Goal: Check status: Check status

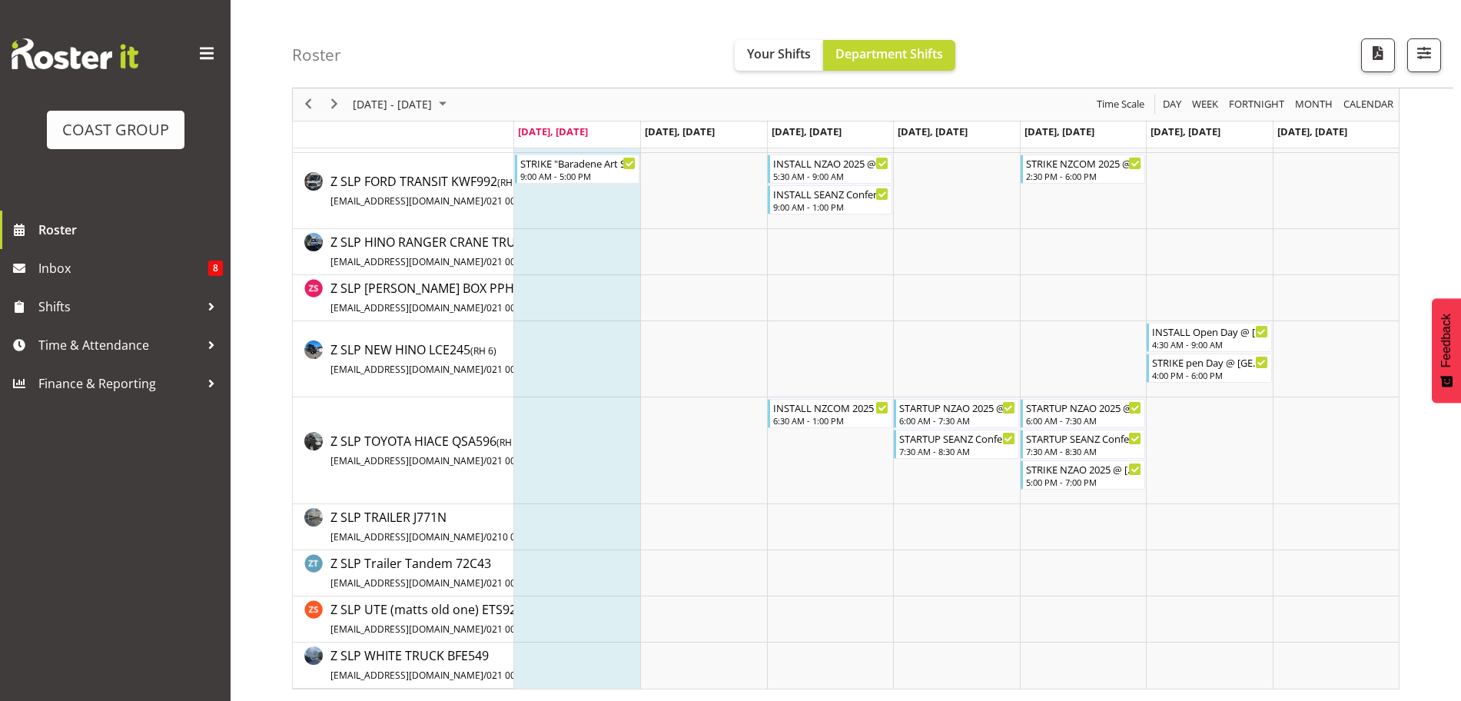
scroll to position [3299, 0]
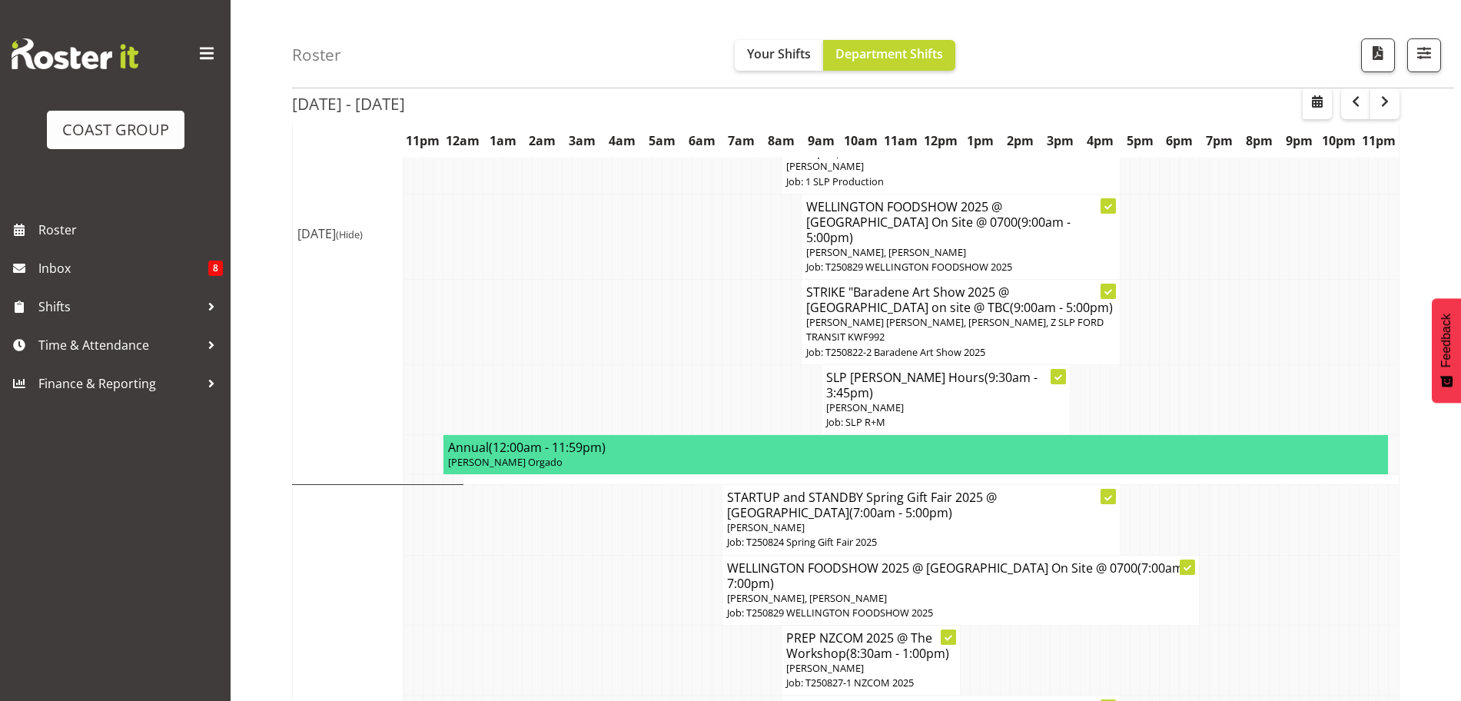
scroll to position [221, 0]
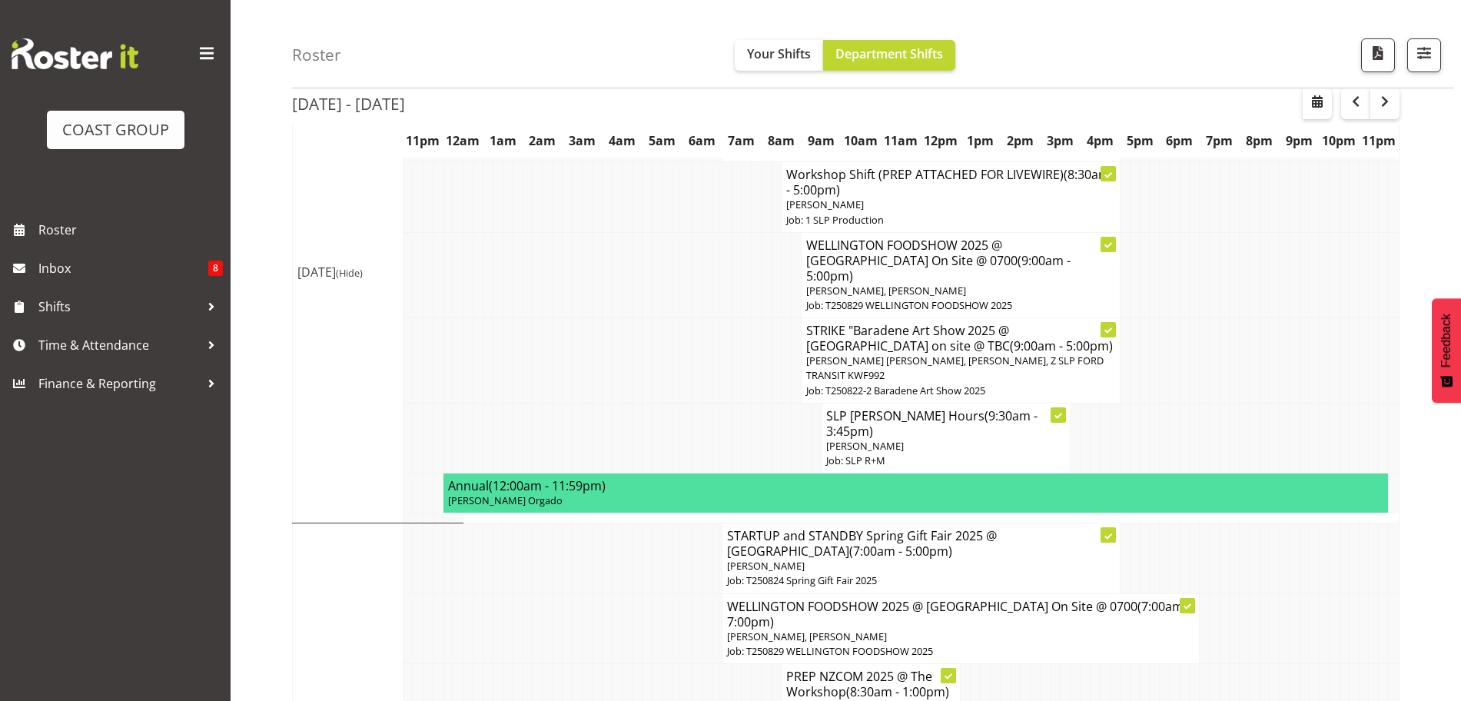
drag, startPoint x: 1459, startPoint y: 82, endPoint x: 1474, endPoint y: 109, distance: 31.0
click at [1460, 109] on html "COAST GROUP Roster Inbox 8 Shifts Time & Attendance Finance & Reporting Profile…" at bounding box center [730, 129] width 1461 height 701
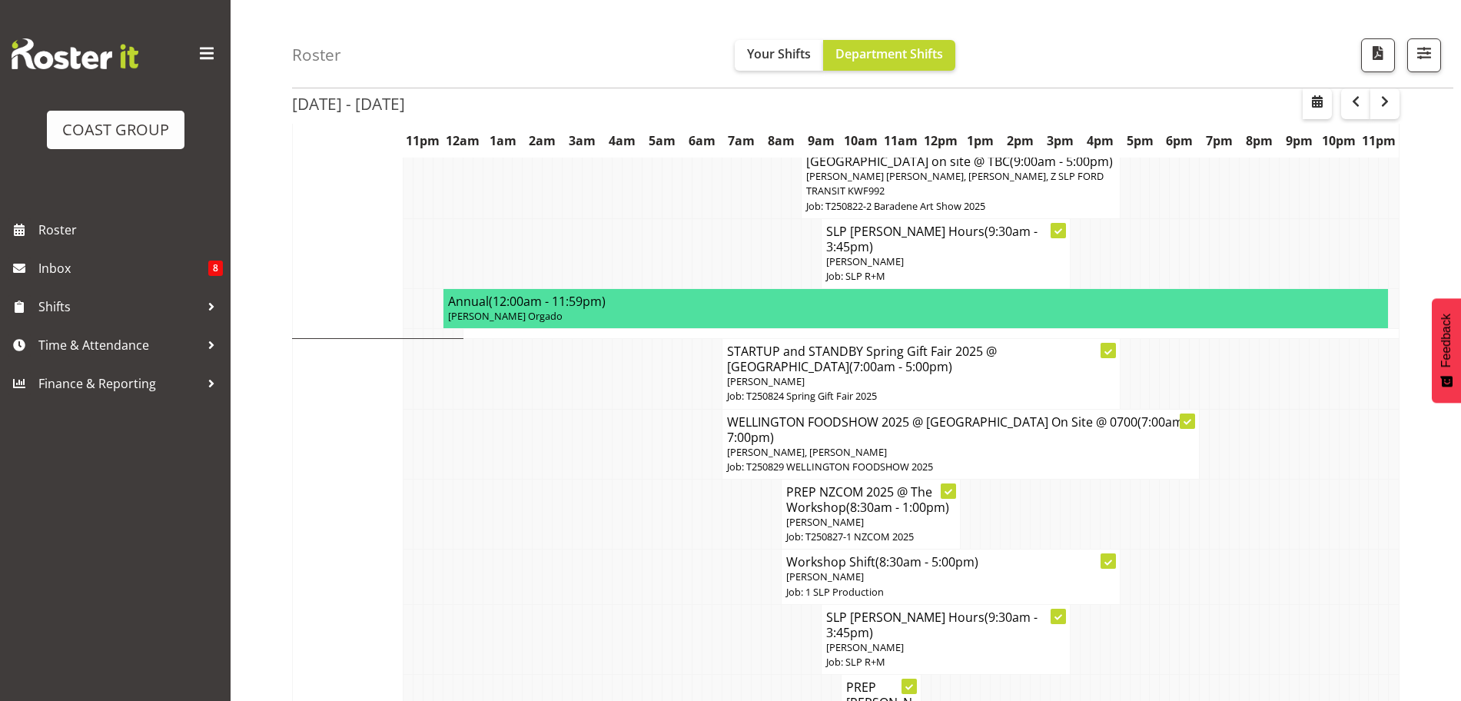
scroll to position [416, 0]
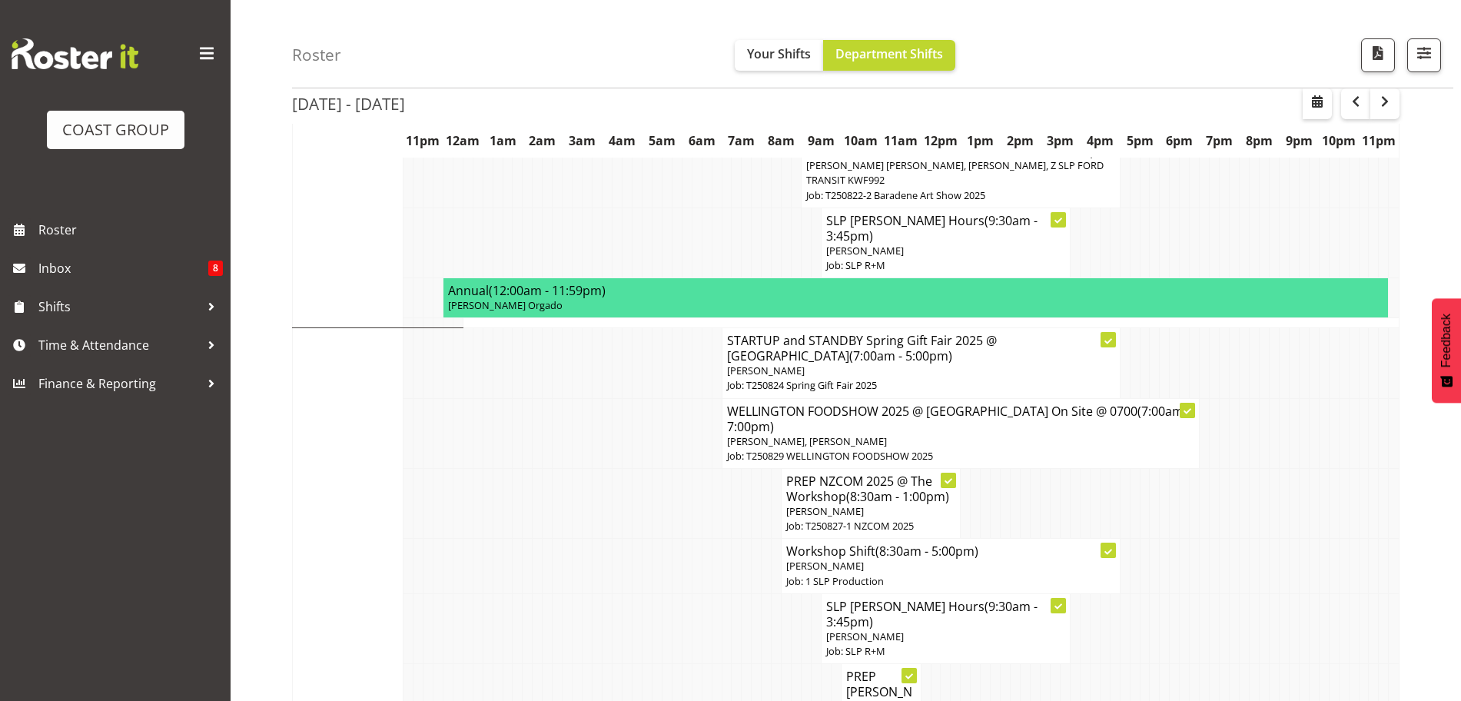
click at [815, 378] on p "Job: T250824 Spring Gift Fair 2025" at bounding box center [921, 385] width 388 height 15
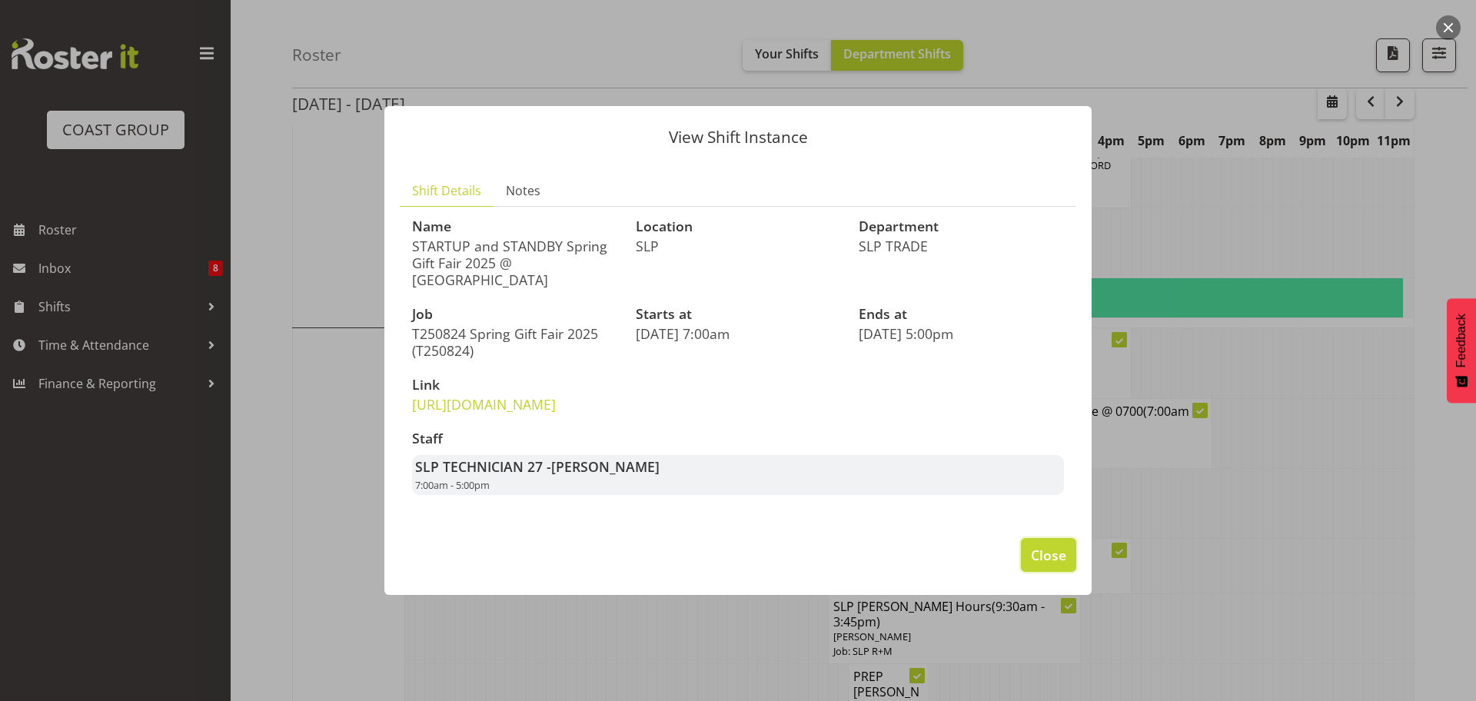
click at [1047, 572] on button "Close" at bounding box center [1048, 555] width 55 height 34
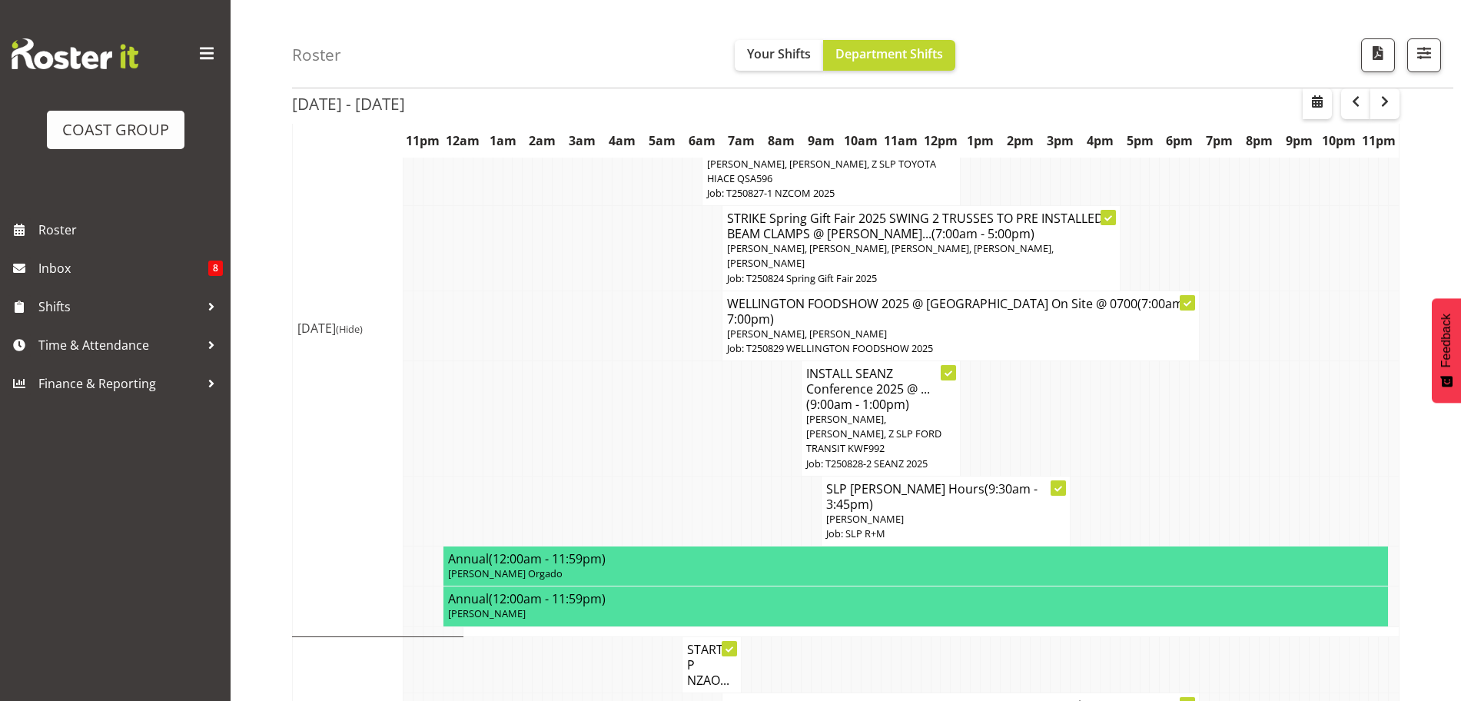
scroll to position [1487, 0]
